Goal: Find specific page/section: Find specific page/section

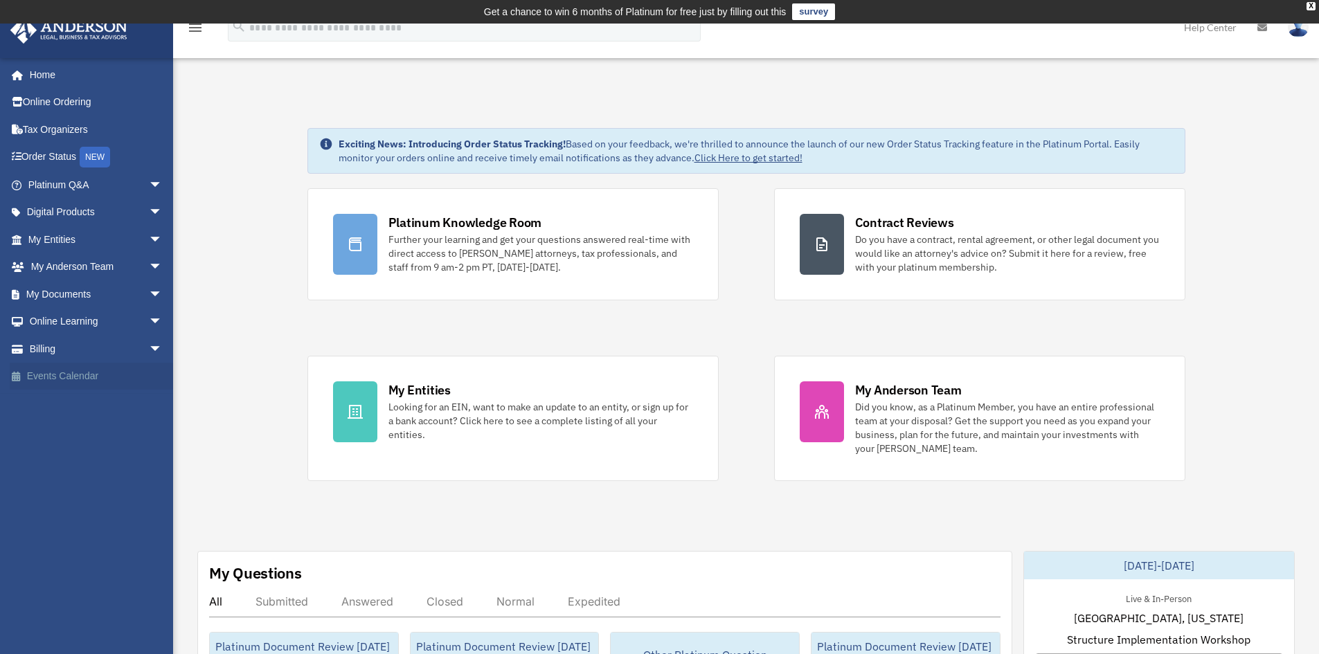
click at [102, 375] on link "Events Calendar" at bounding box center [97, 377] width 174 height 28
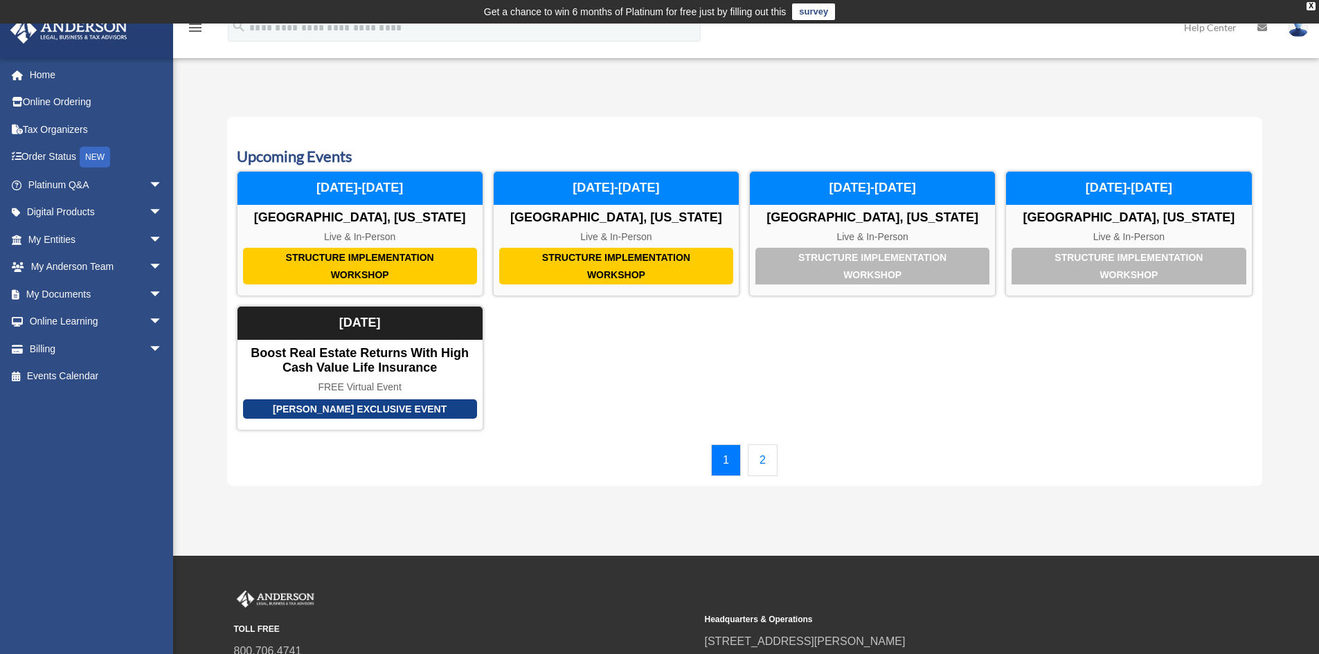
click at [761, 460] on link "2" at bounding box center [763, 461] width 30 height 32
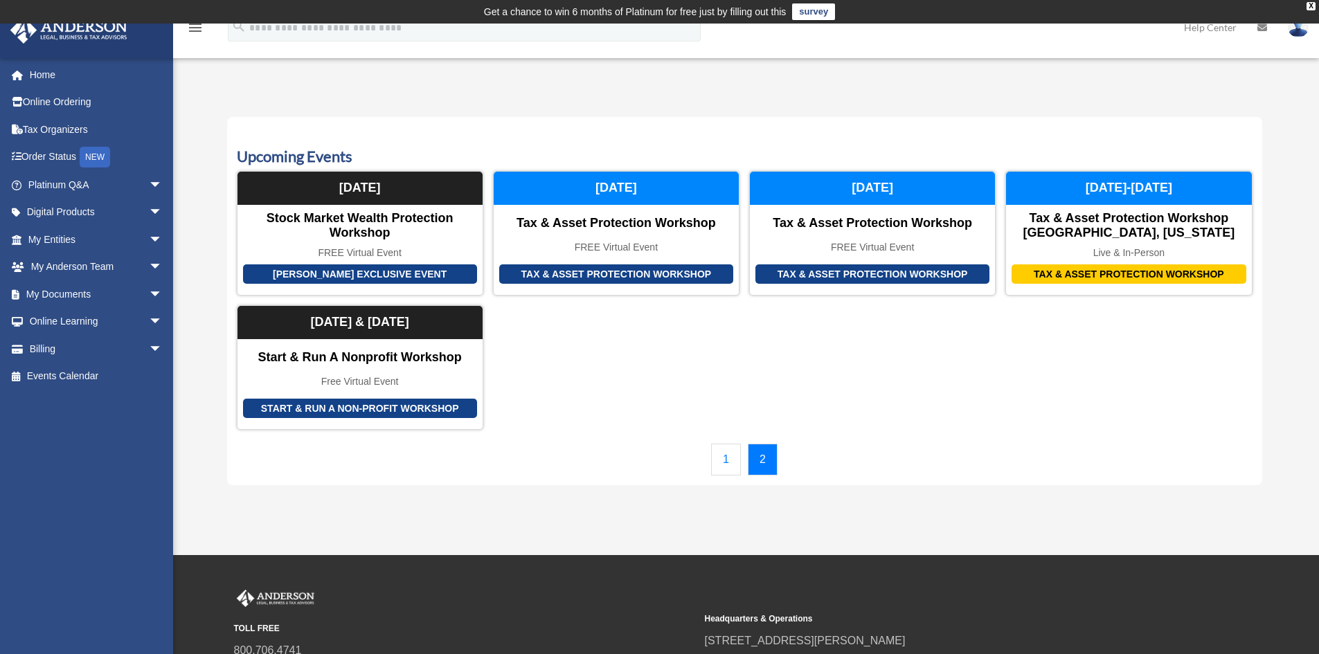
click at [723, 458] on link "1" at bounding box center [726, 460] width 30 height 32
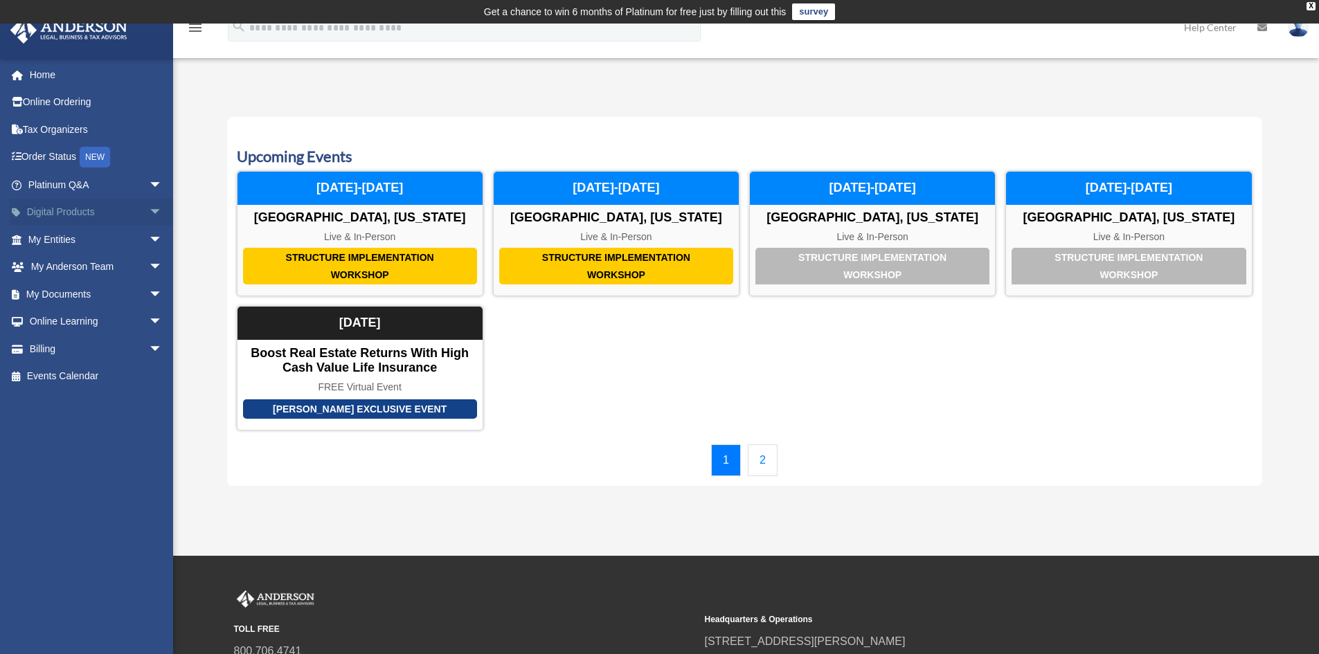
click at [151, 213] on span "arrow_drop_down" at bounding box center [163, 213] width 28 height 28
